Goal: Register for event/course

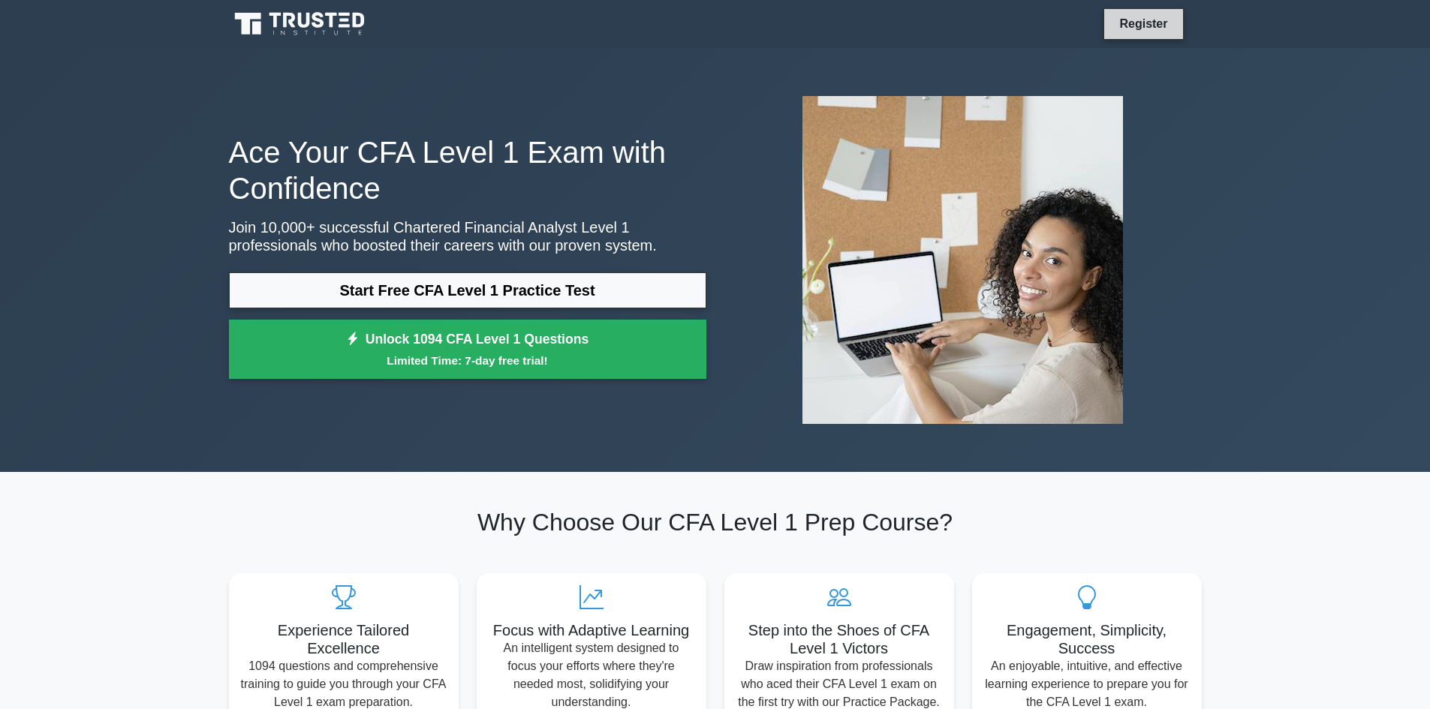
click at [1131, 22] on link "Register" at bounding box center [1143, 23] width 66 height 19
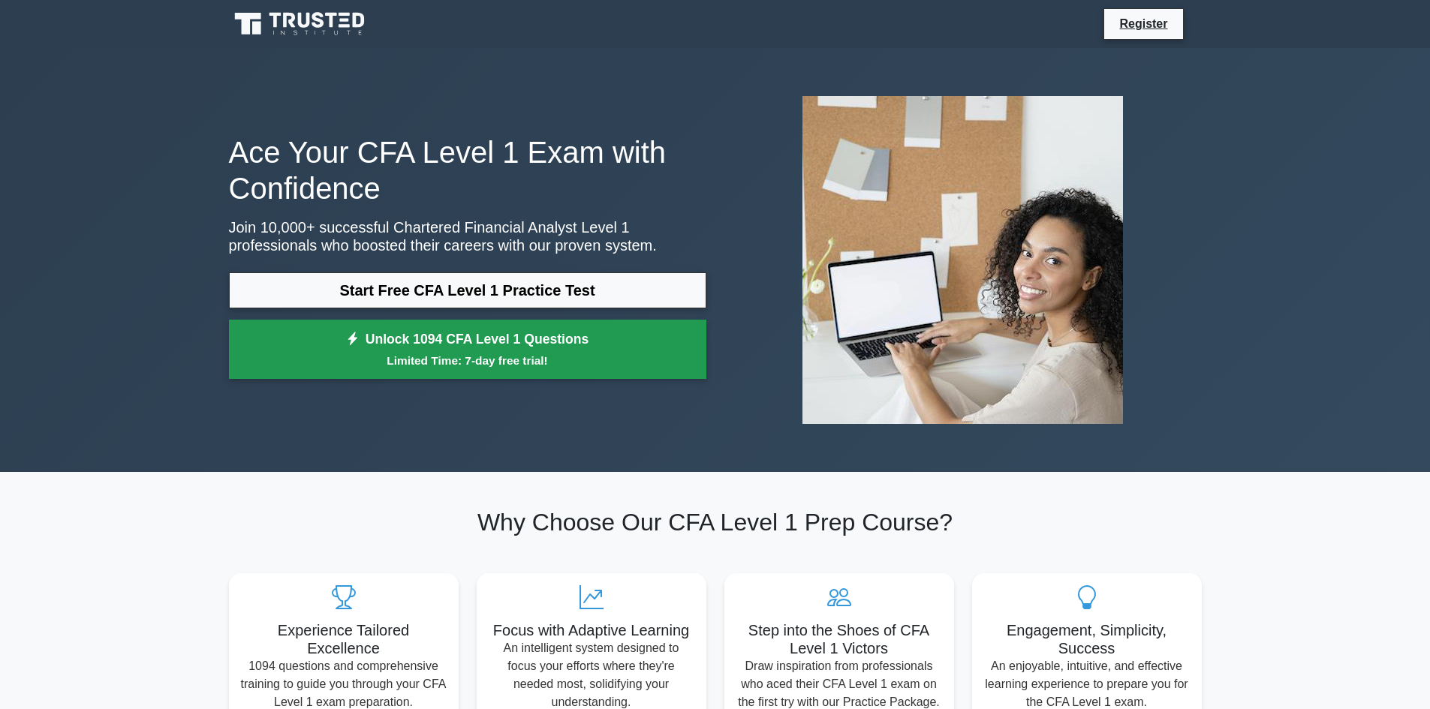
click at [361, 341] on link "Unlock 1094 CFA Level 1 Questions Limited Time: 7-day free trial!" at bounding box center [467, 350] width 477 height 60
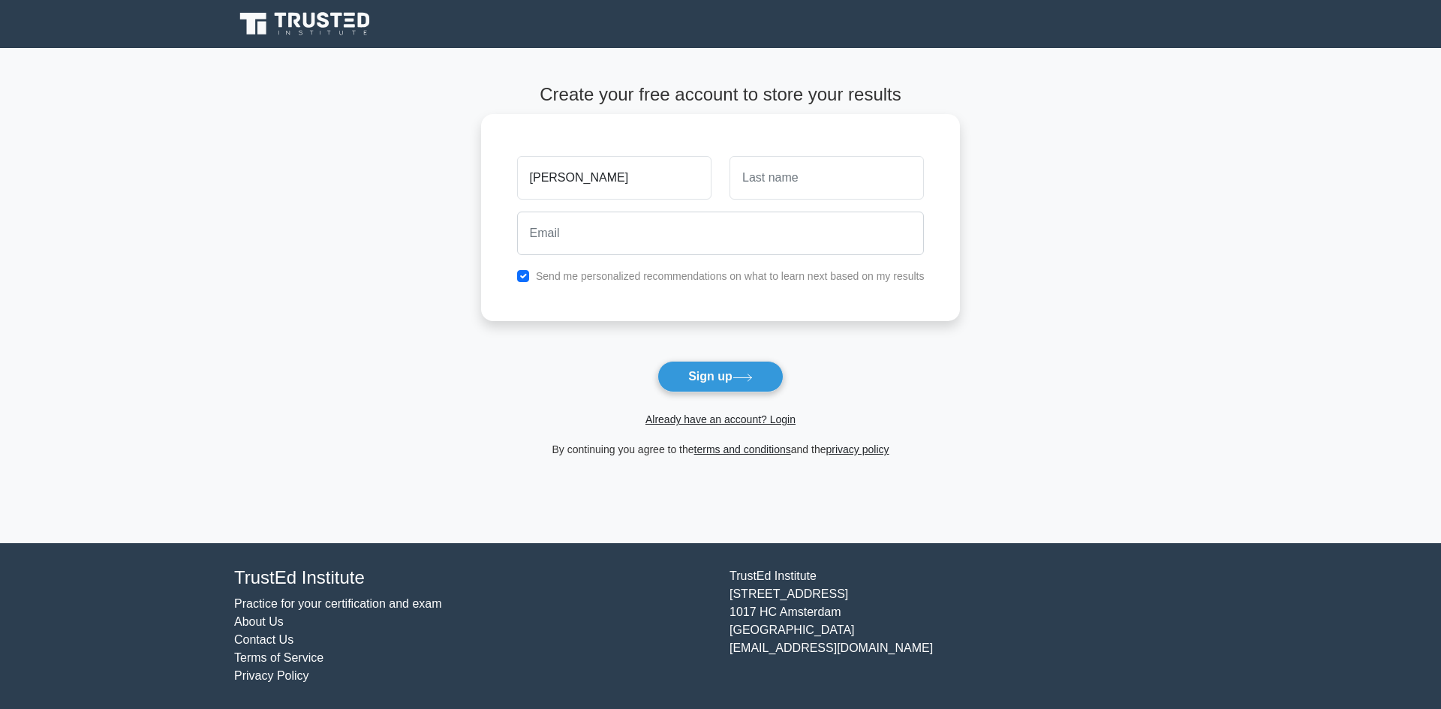
type input "Yohann"
click at [773, 182] on input "text" at bounding box center [827, 178] width 194 height 44
click at [758, 176] on input "VArghese" at bounding box center [827, 178] width 194 height 44
type input "Varghese"
click at [520, 280] on input "checkbox" at bounding box center [523, 276] width 12 height 12
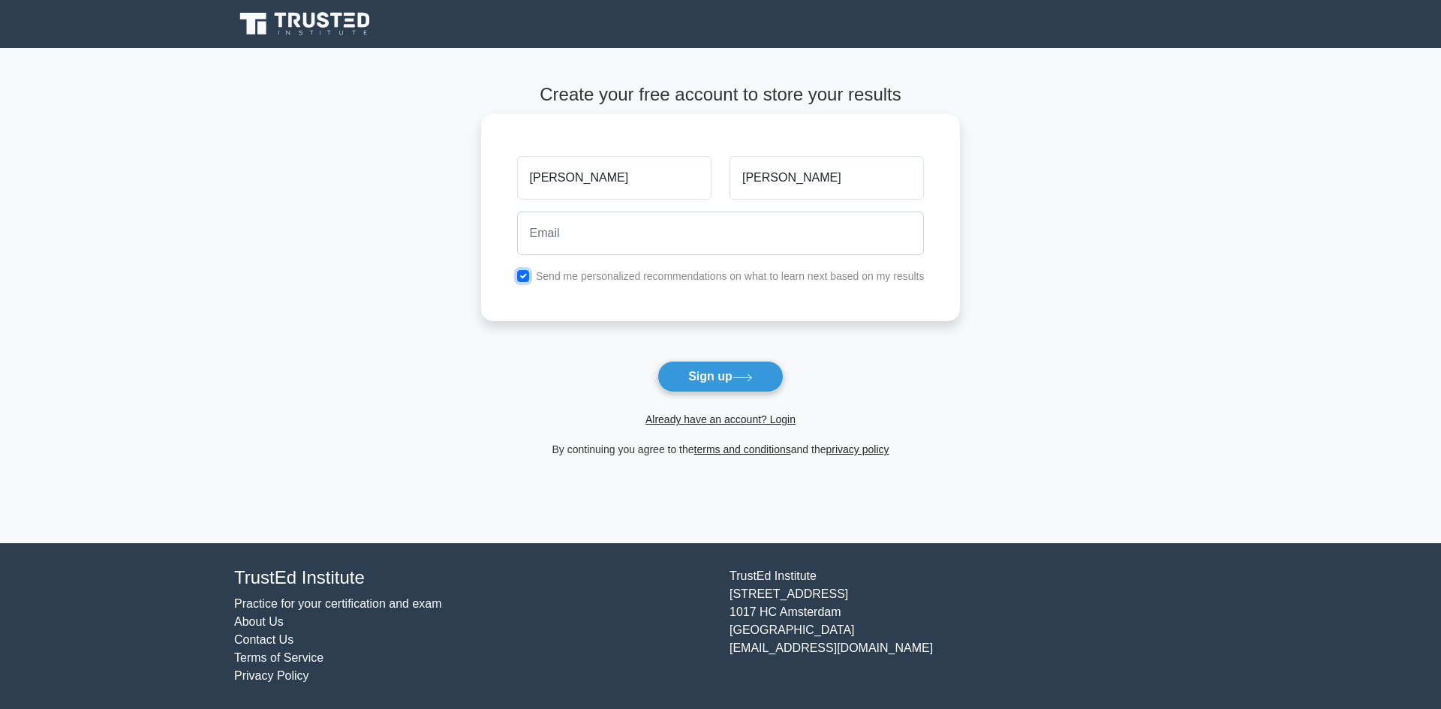
checkbox input "false"
click at [629, 233] on input "email" at bounding box center [721, 234] width 408 height 44
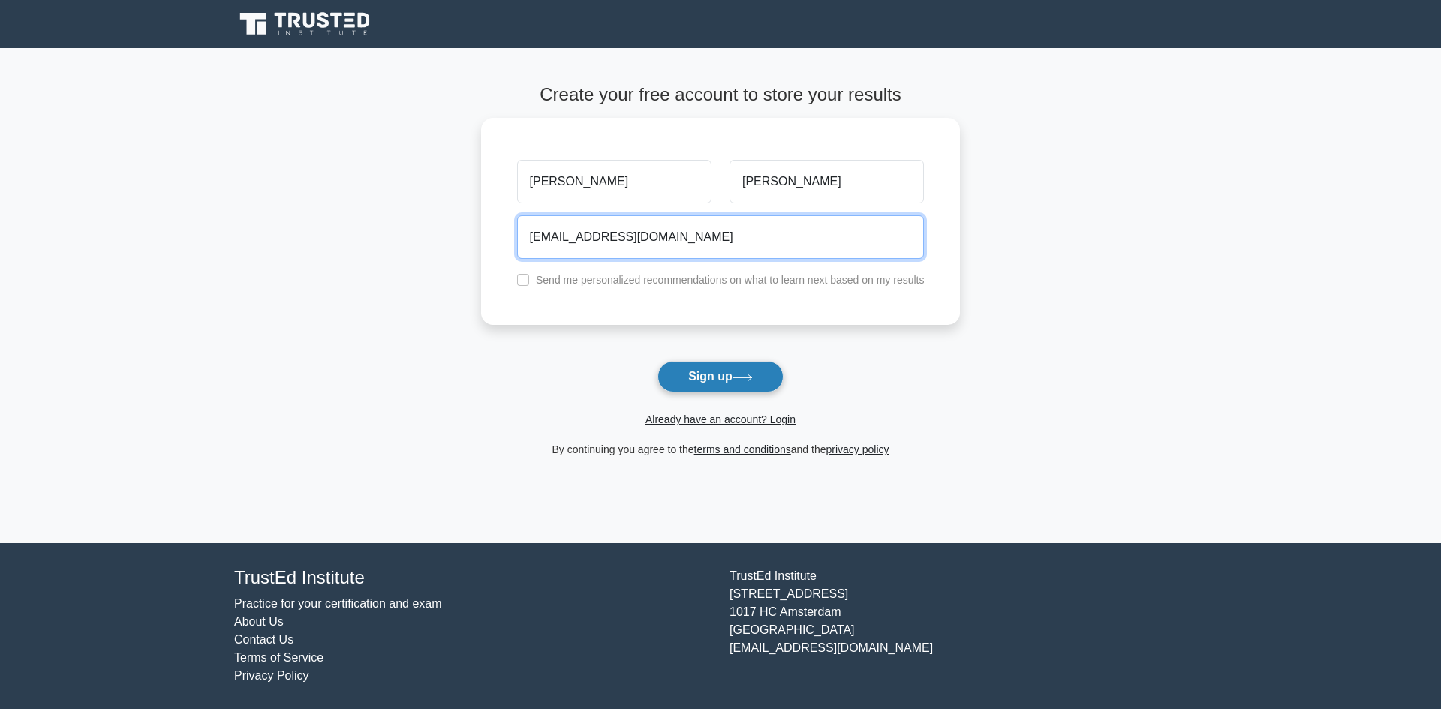
type input "yohann113@gmail.com"
click at [709, 379] on button "Sign up" at bounding box center [721, 377] width 126 height 32
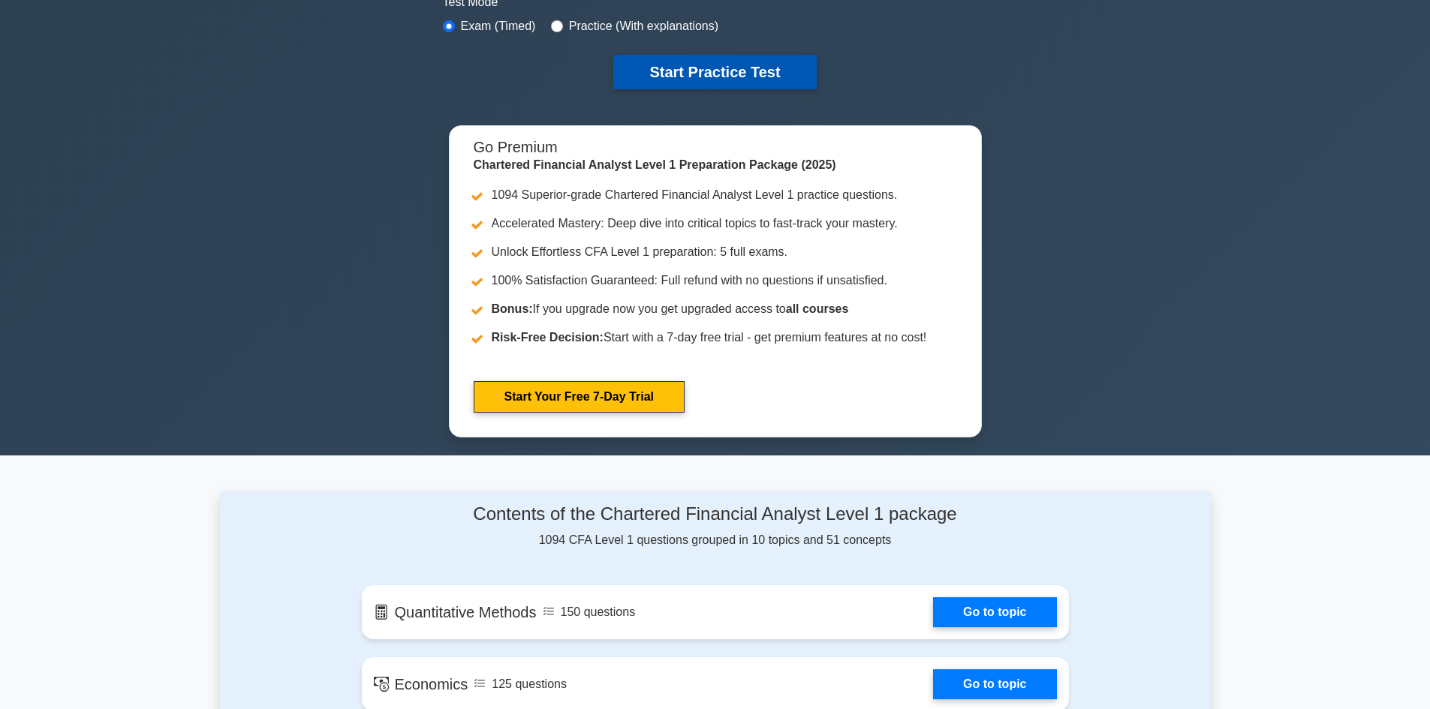
scroll to position [450, 0]
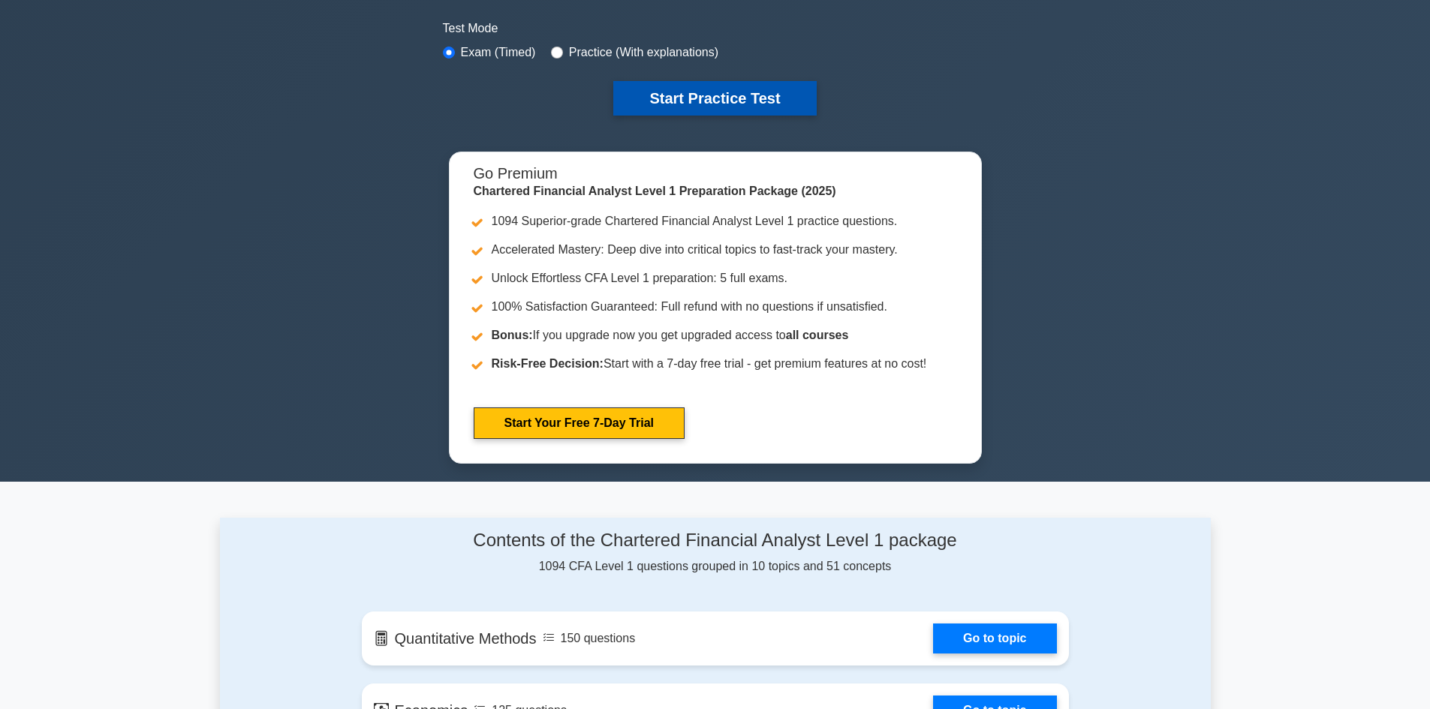
click at [787, 108] on button "Start Practice Test" at bounding box center [714, 98] width 203 height 35
